Goal: Task Accomplishment & Management: Manage account settings

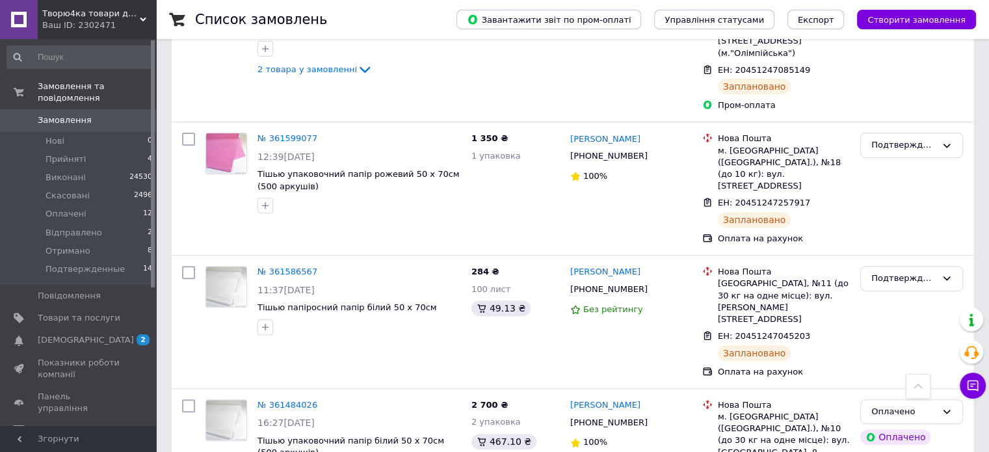
scroll to position [442, 0]
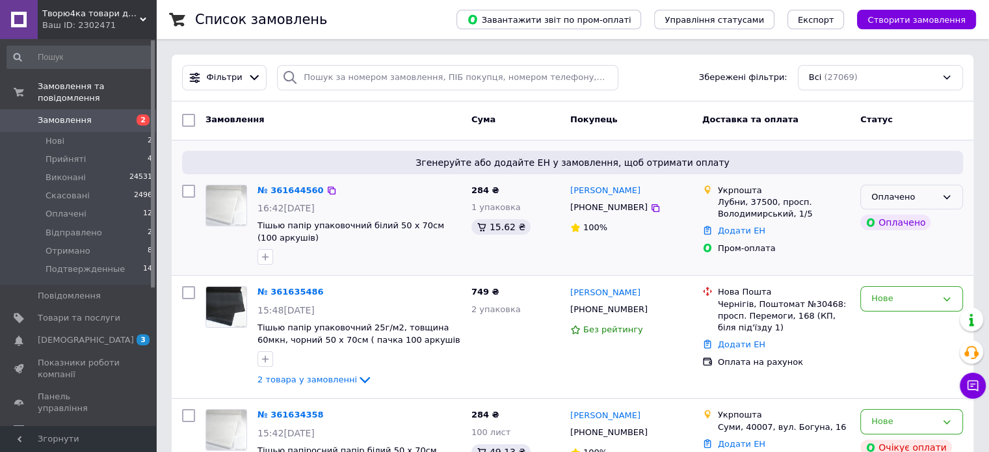
click at [931, 192] on div "Оплачено" at bounding box center [903, 197] width 65 height 14
click at [920, 219] on li "Прийнято" at bounding box center [911, 224] width 101 height 24
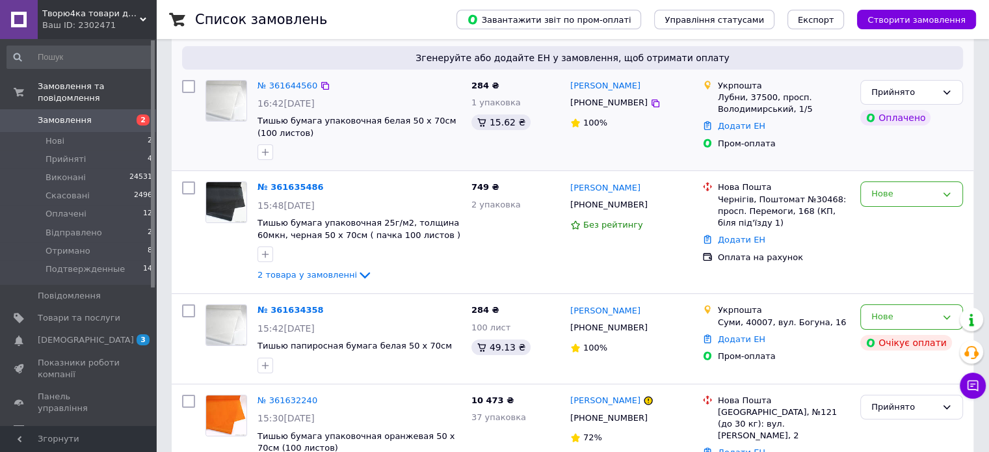
scroll to position [108, 0]
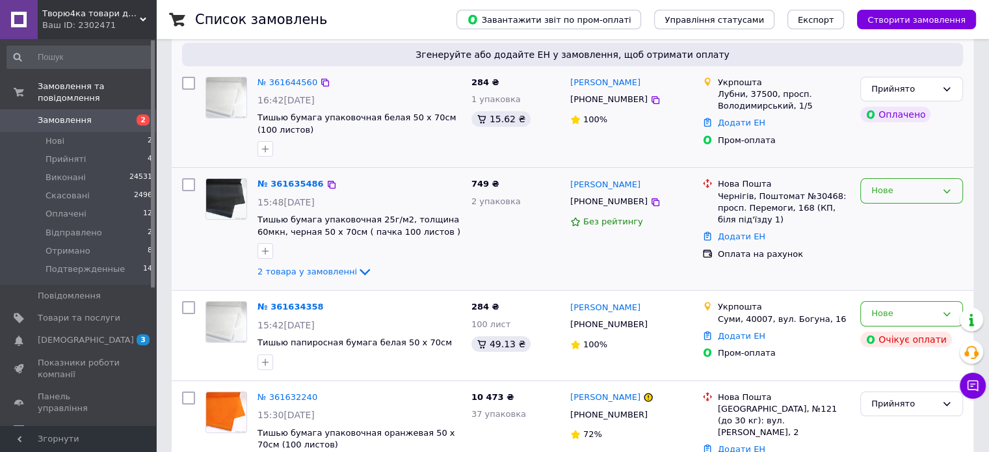
click at [915, 181] on div "Нове" at bounding box center [911, 190] width 103 height 25
click at [893, 218] on li "Прийнято" at bounding box center [911, 218] width 101 height 24
click at [276, 184] on link "№ 361635486" at bounding box center [287, 184] width 60 height 10
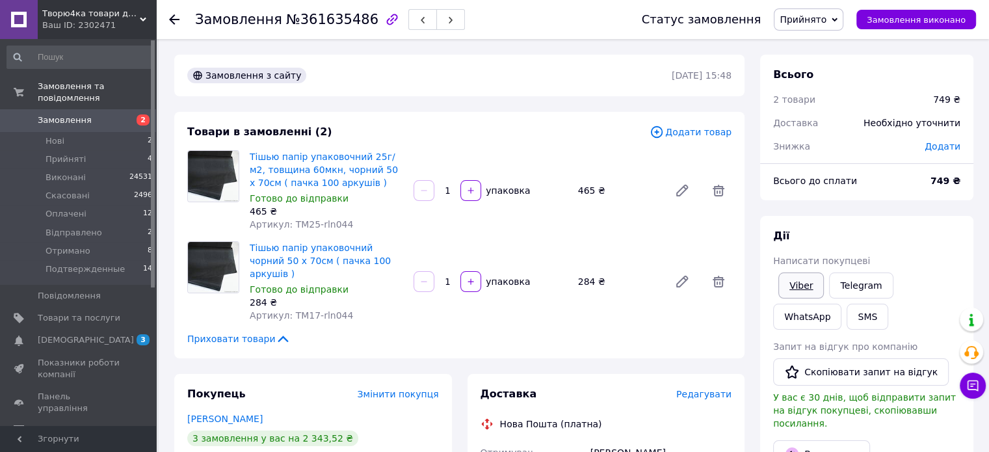
click at [801, 286] on link "Viber" at bounding box center [801, 285] width 46 height 26
click at [317, 12] on span "№361635486" at bounding box center [332, 20] width 92 height 16
copy span "361635486"
click at [112, 114] on span "Замовлення" at bounding box center [79, 120] width 83 height 12
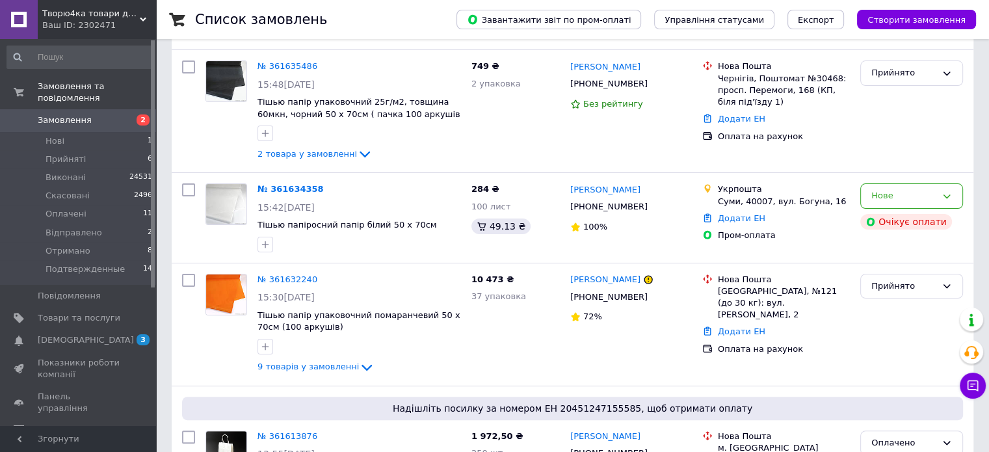
scroll to position [231, 0]
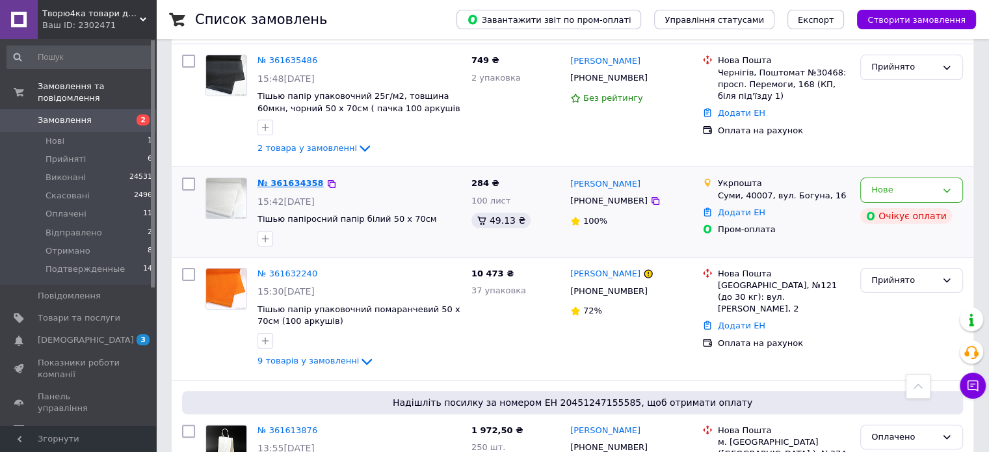
click at [283, 179] on link "№ 361634358" at bounding box center [290, 183] width 66 height 10
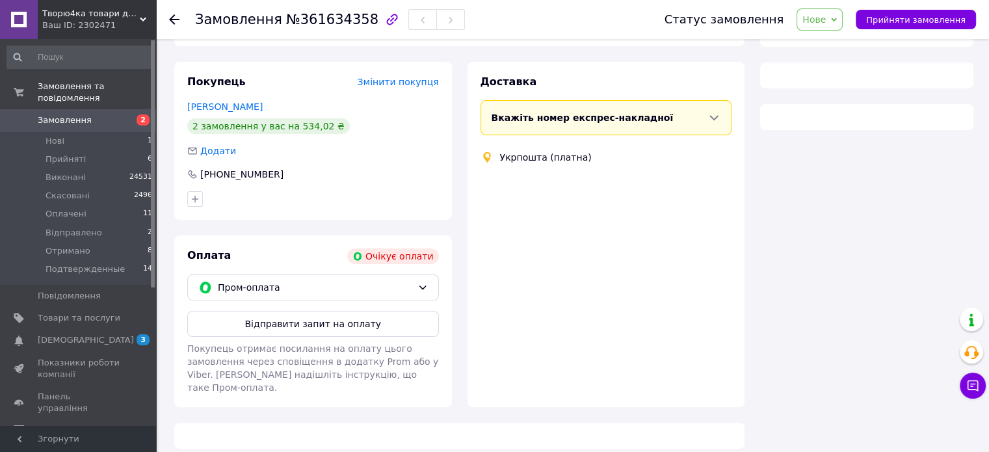
scroll to position [231, 0]
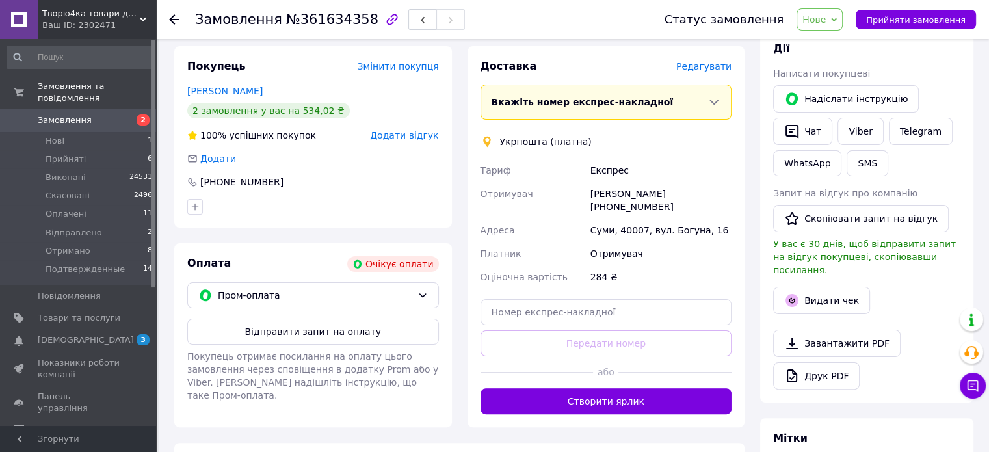
click at [166, 99] on div "Покупець Змінити покупця Назарова Елена 2 замовлення у вас на 534,02 ₴ 100% усп…" at bounding box center [312, 236] width 293 height 381
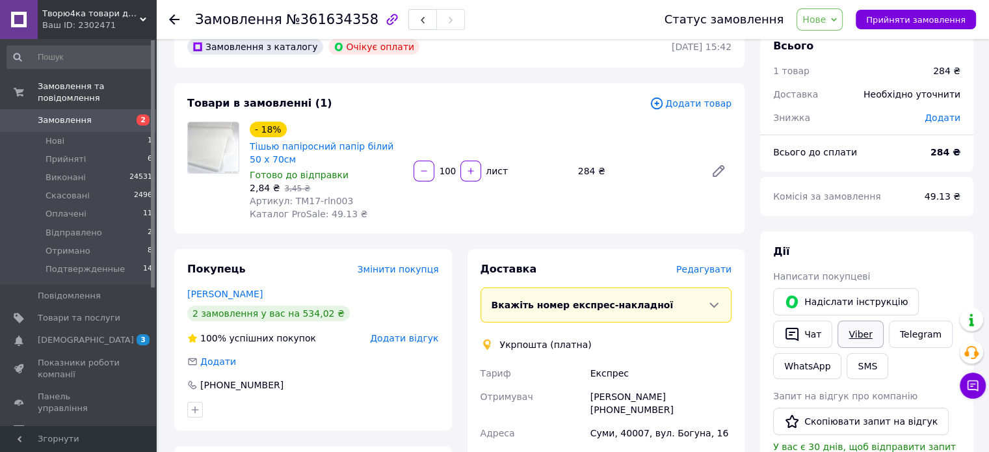
click at [850, 333] on link "Viber" at bounding box center [860, 334] width 46 height 27
click at [108, 114] on span "Замовлення" at bounding box center [79, 120] width 83 height 12
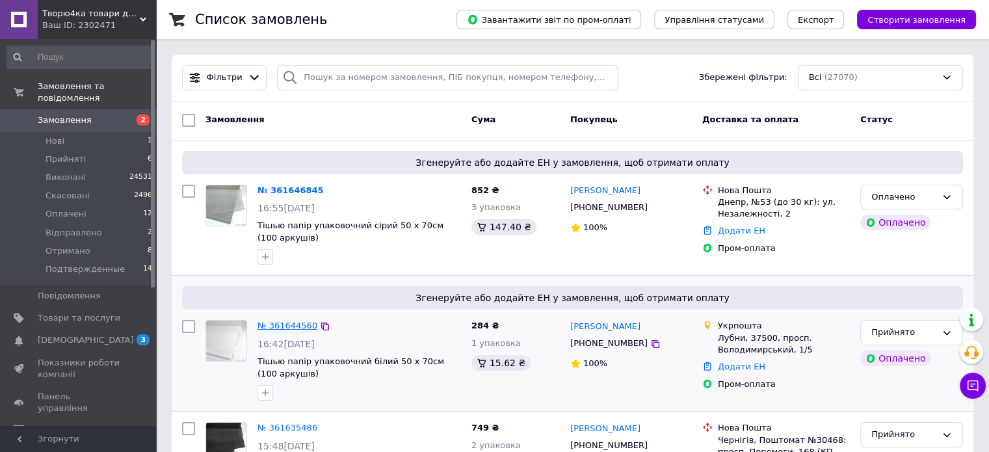
click at [296, 321] on link "№ 361644560" at bounding box center [287, 326] width 60 height 10
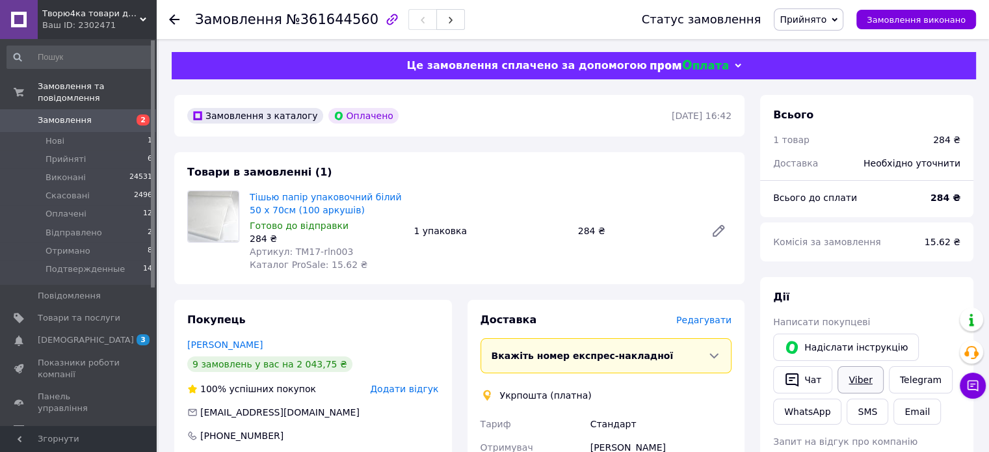
click at [850, 378] on link "Viber" at bounding box center [860, 379] width 46 height 27
click at [85, 114] on span "Замовлення" at bounding box center [79, 120] width 83 height 12
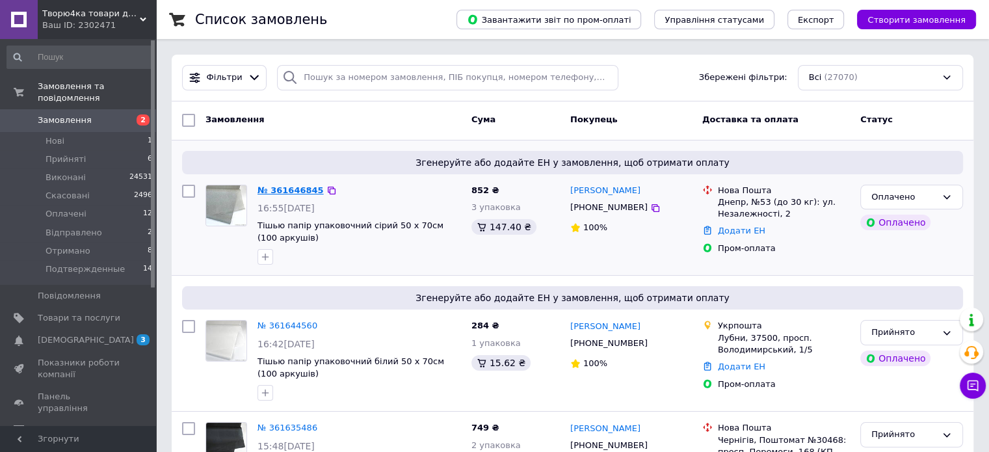
click at [289, 187] on link "№ 361646845" at bounding box center [290, 190] width 66 height 10
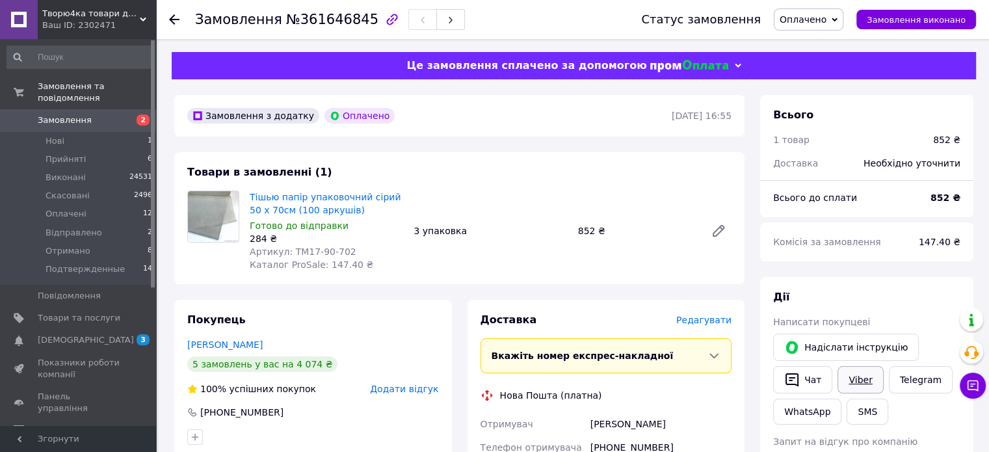
click at [856, 380] on link "Viber" at bounding box center [860, 379] width 46 height 27
click at [82, 114] on span "Замовлення" at bounding box center [65, 120] width 54 height 12
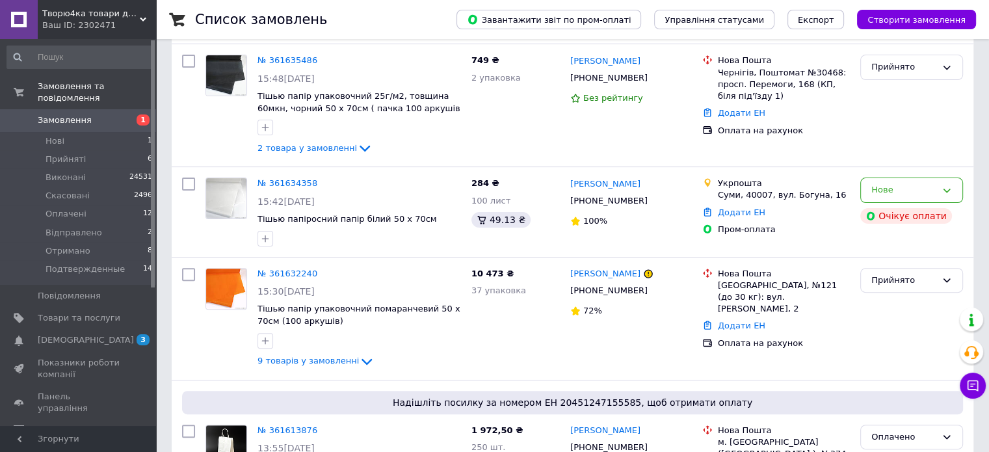
scroll to position [387, 0]
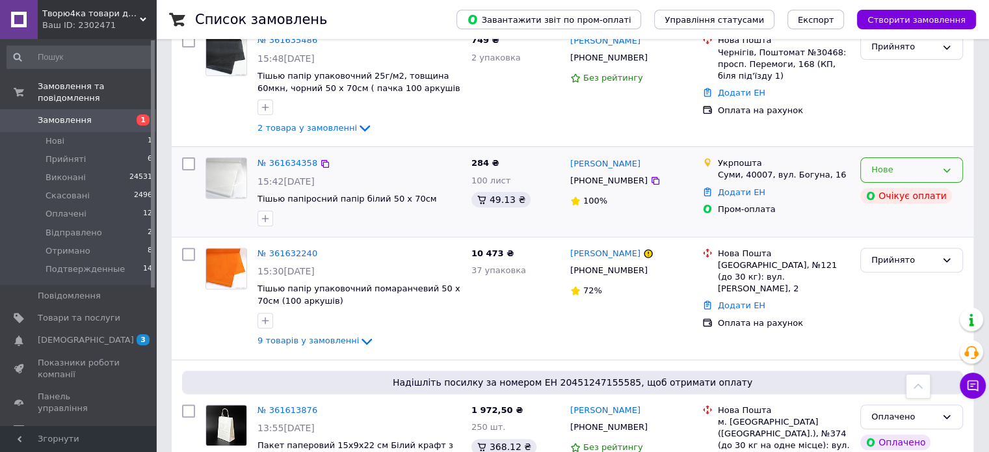
click at [927, 165] on div "Нове" at bounding box center [903, 170] width 65 height 14
click at [918, 191] on li "Прийнято" at bounding box center [911, 197] width 101 height 24
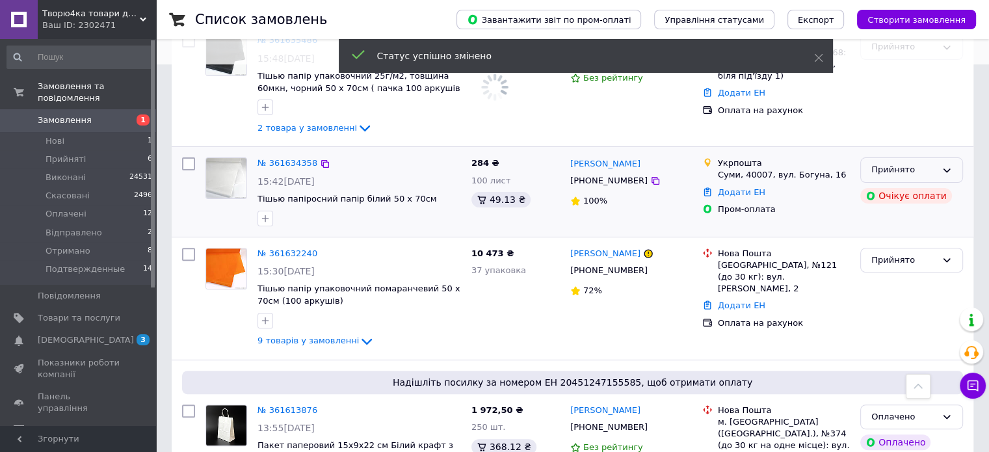
click at [947, 169] on icon at bounding box center [946, 170] width 7 height 4
